Goal: Task Accomplishment & Management: Use online tool/utility

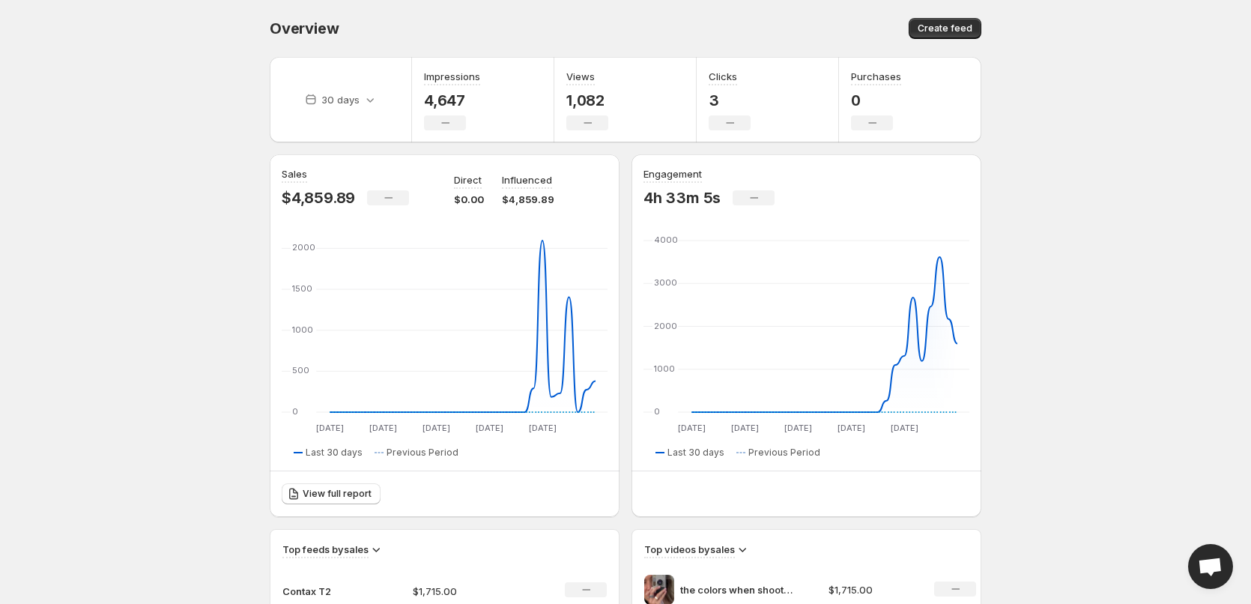
click at [203, 371] on body "Home Feeds Videos Subscription Settings Overview. This page is ready Overview C…" at bounding box center [625, 302] width 1251 height 604
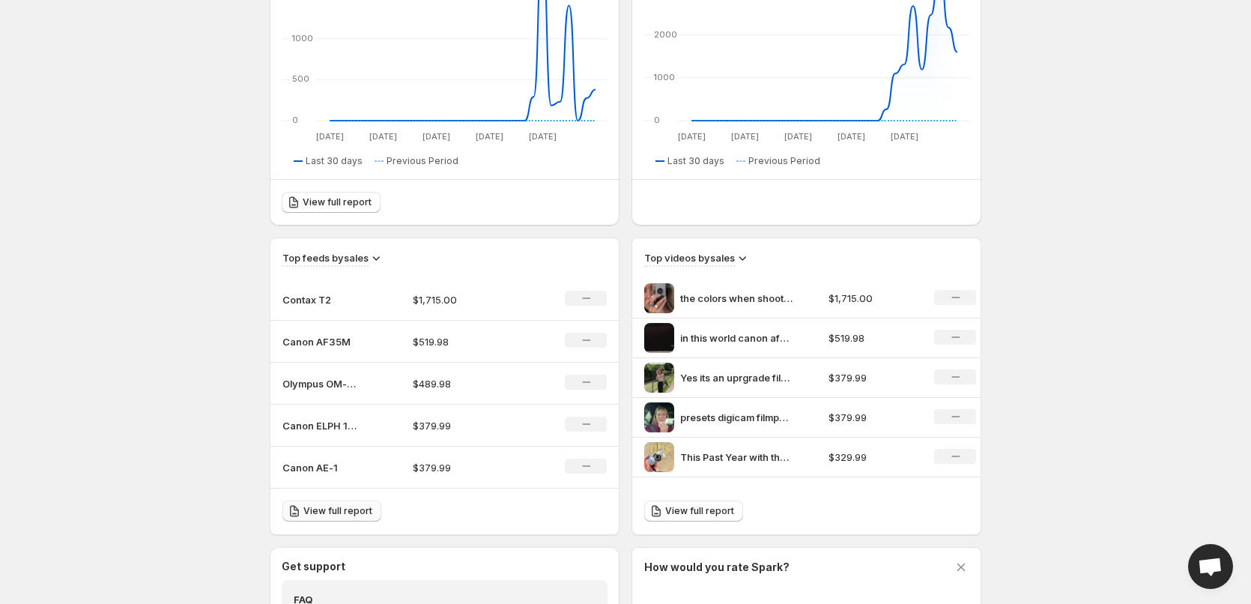
scroll to position [300, 0]
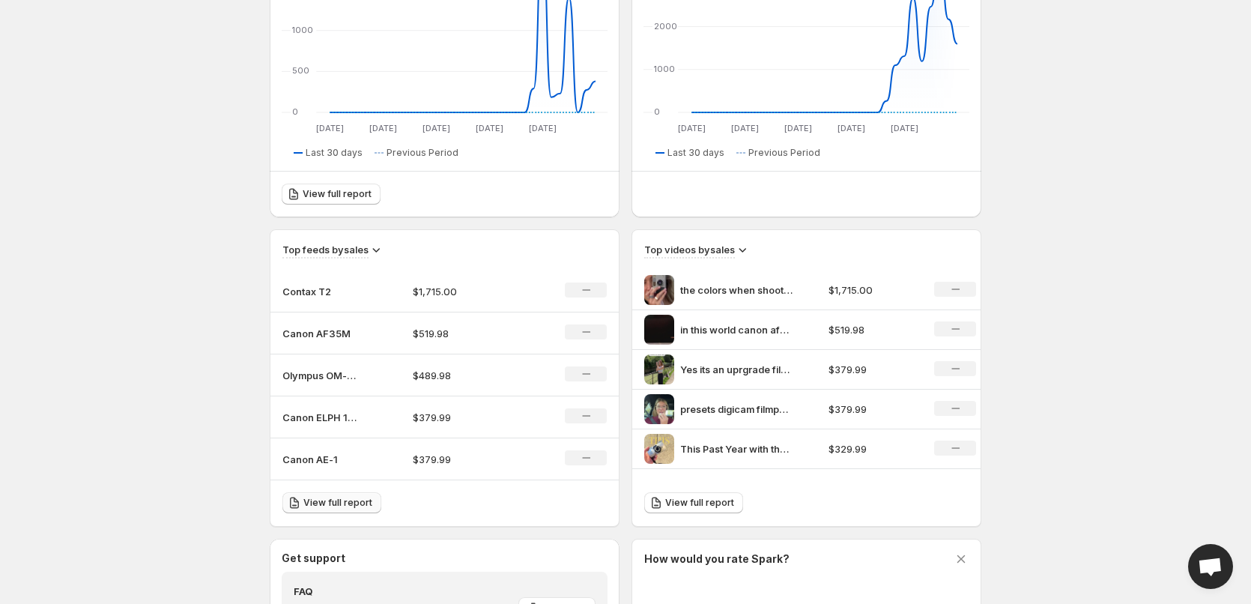
click at [313, 500] on span "View full report" at bounding box center [337, 502] width 69 height 12
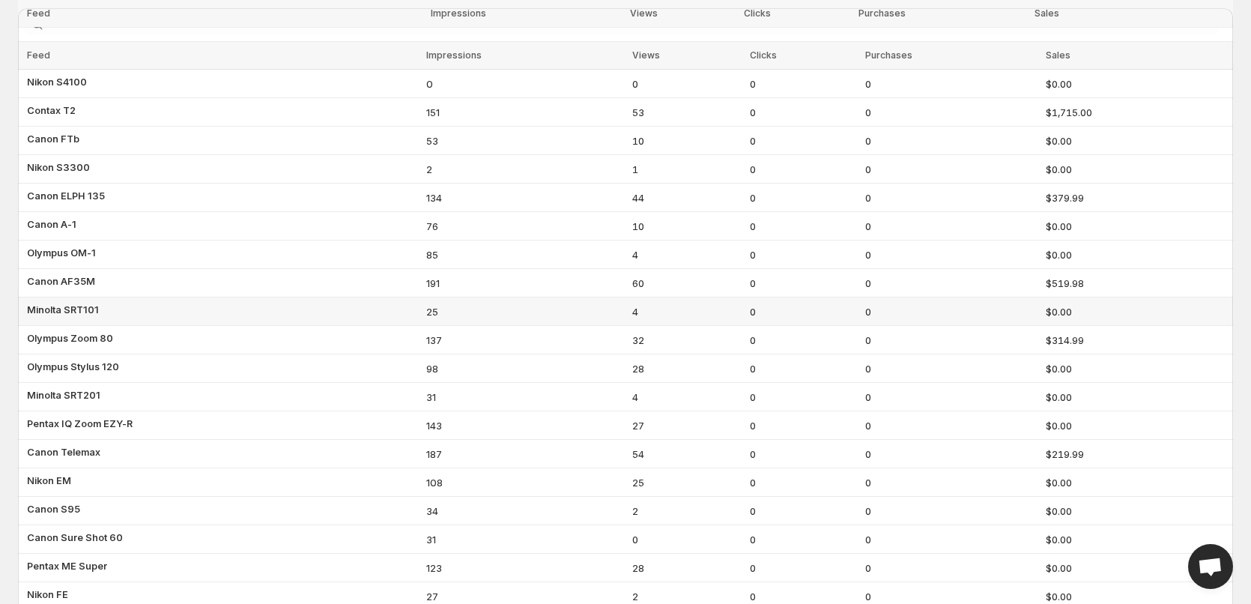
scroll to position [150, 0]
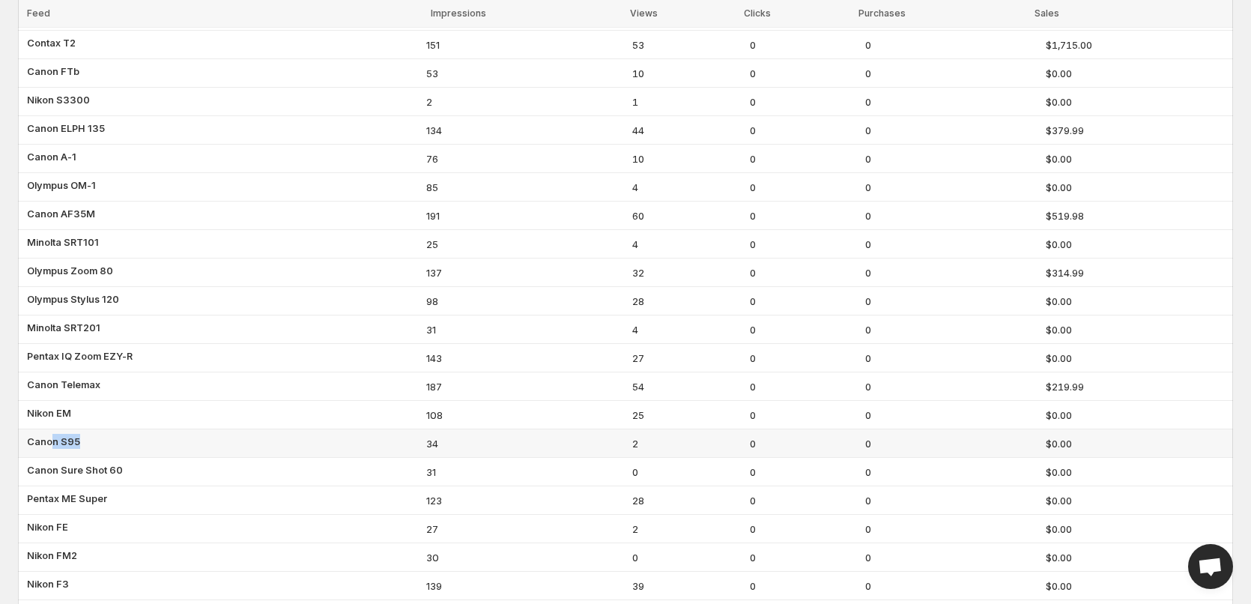
drag, startPoint x: 81, startPoint y: 441, endPoint x: 52, endPoint y: 439, distance: 28.5
click at [52, 439] on td "Canon S95" at bounding box center [220, 443] width 404 height 28
click at [52, 439] on span "Canon S95" at bounding box center [53, 441] width 53 height 15
drag, startPoint x: 113, startPoint y: 465, endPoint x: 51, endPoint y: 467, distance: 62.2
click at [52, 467] on span "Canon Sure Shot 60" at bounding box center [75, 469] width 96 height 15
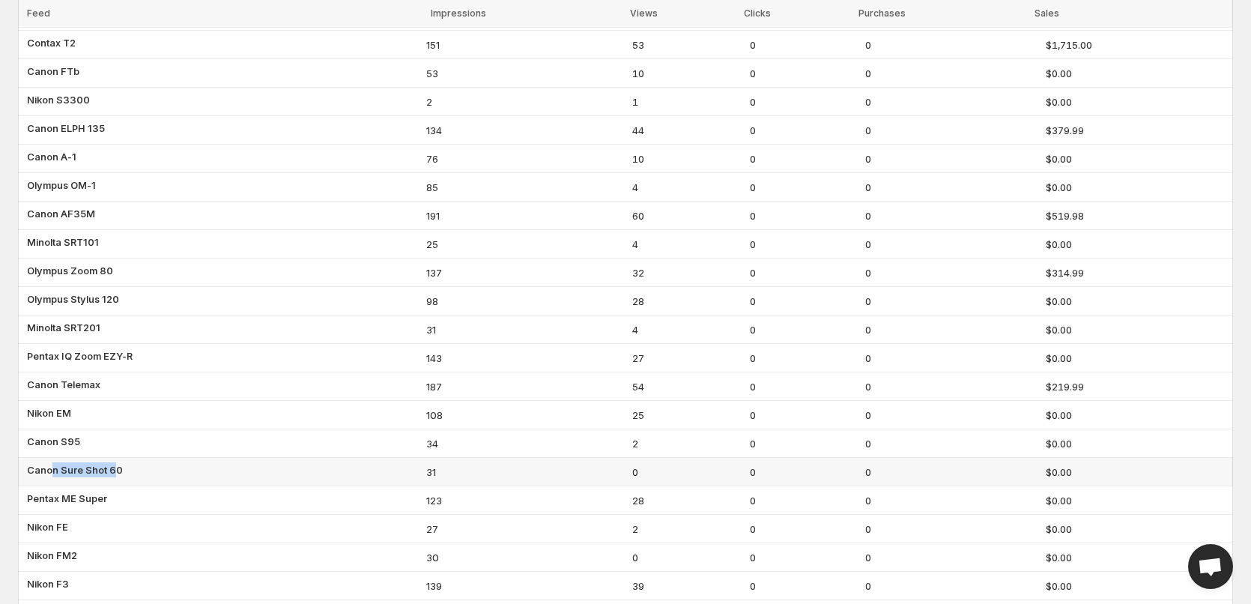
click at [51, 467] on span "Canon Sure Shot 60" at bounding box center [75, 469] width 96 height 15
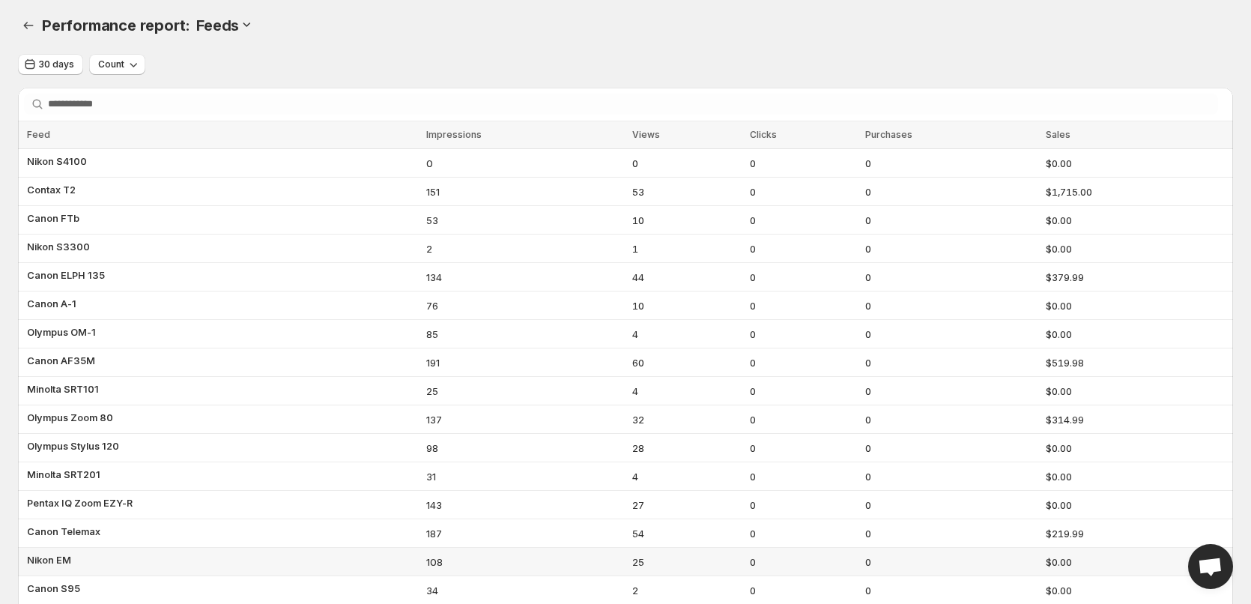
scroll to position [0, 0]
